Goal: Information Seeking & Learning: Learn about a topic

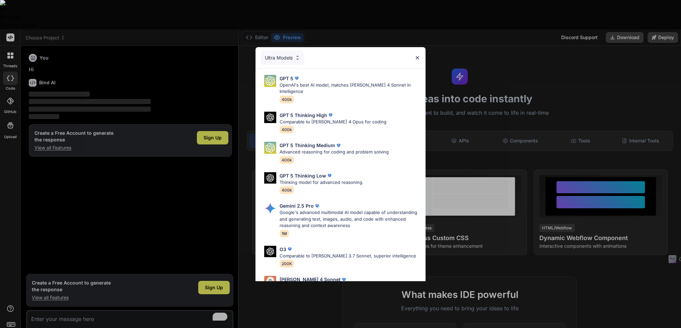
type textarea "x"
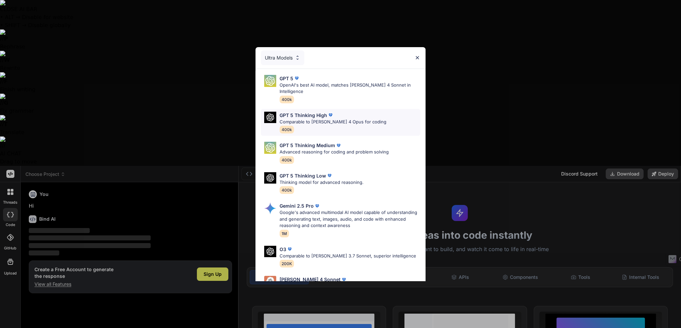
click at [314, 119] on p "Comparable to [PERSON_NAME] 4 Opus for coding" at bounding box center [332, 122] width 107 height 7
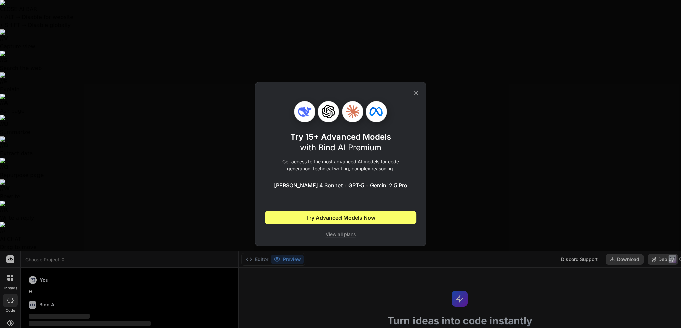
click at [348, 236] on span "View all plans" at bounding box center [340, 234] width 151 height 7
click at [421, 94] on div "Try 15+ Advanced Models with Bind AI Premium Get access to the most advanced AI…" at bounding box center [340, 164] width 171 height 164
click at [419, 94] on icon at bounding box center [415, 92] width 7 height 7
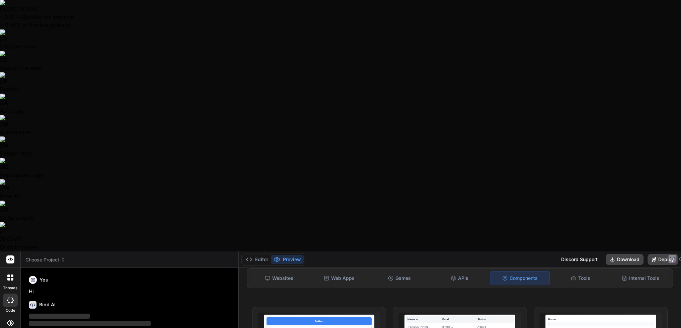
scroll to position [100, 0]
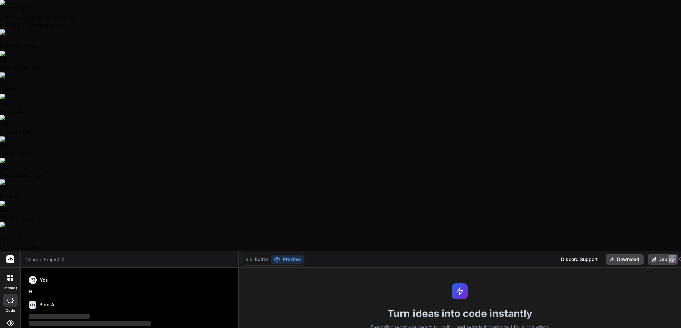
scroll to position [0, 0]
